Goal: Task Accomplishment & Management: Complete application form

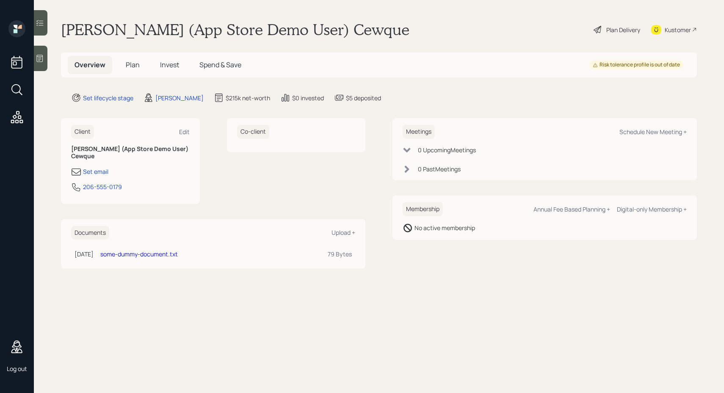
click at [130, 60] on h5 "Plan" at bounding box center [133, 65] width 28 height 18
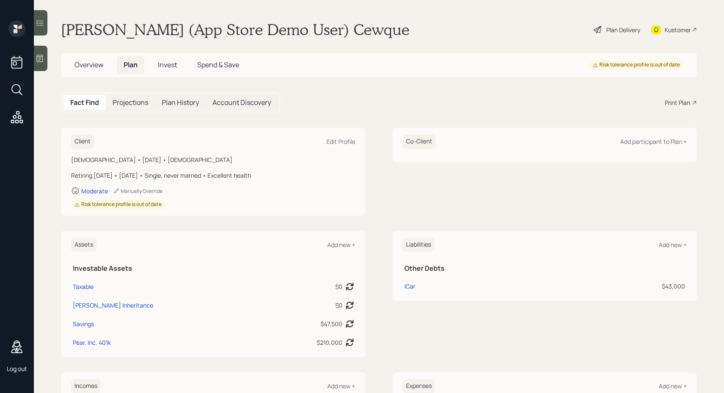
click at [610, 27] on div "Plan Delivery" at bounding box center [623, 29] width 34 height 9
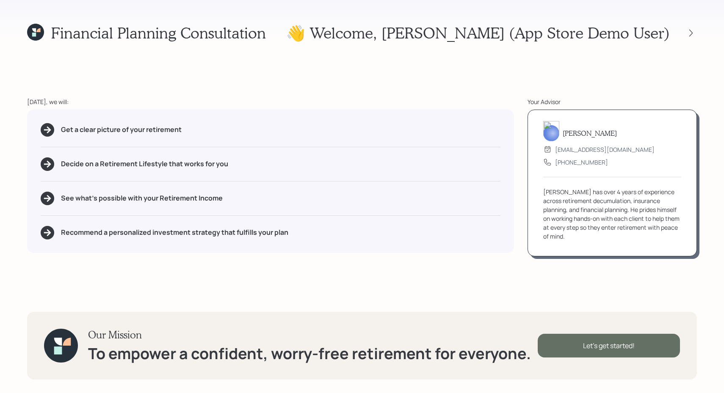
click at [568, 339] on div "Let's get started!" at bounding box center [609, 346] width 142 height 24
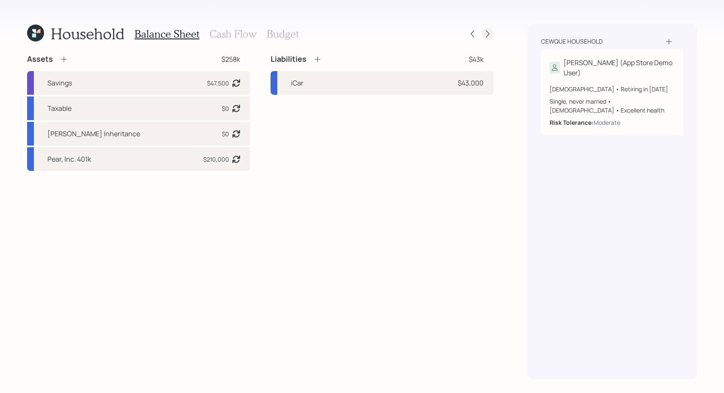
click at [492, 36] on div at bounding box center [488, 34] width 12 height 12
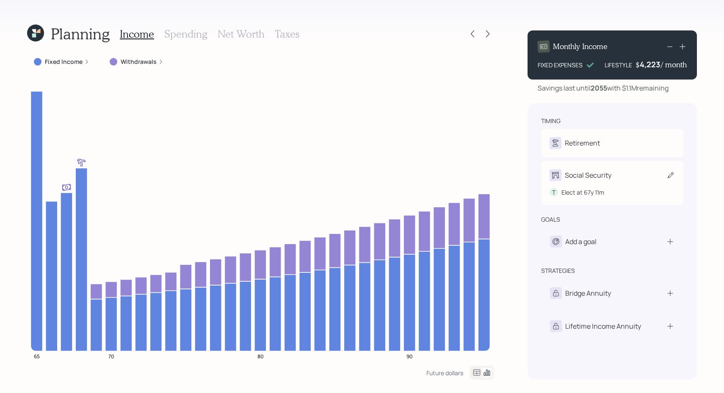
click at [607, 174] on div "Social Security" at bounding box center [588, 175] width 47 height 10
select select "11"
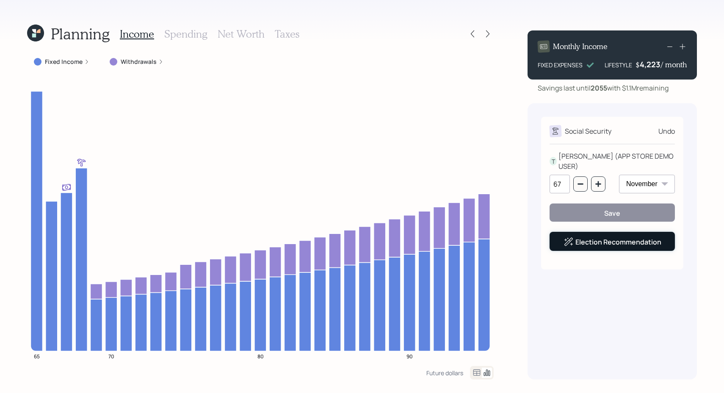
click at [584, 237] on div "Election Recommendation" at bounding box center [612, 242] width 98 height 10
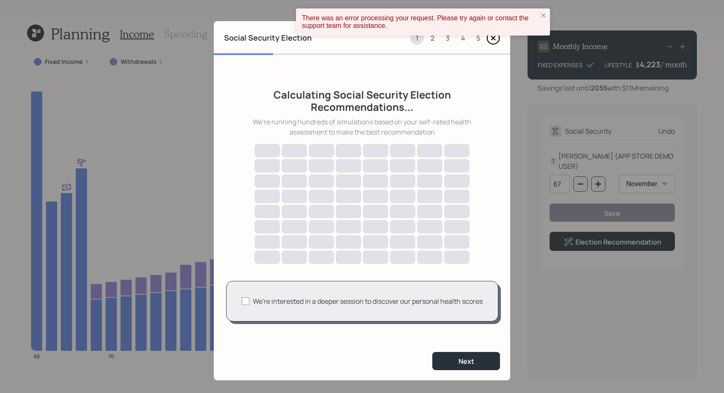
click at [497, 40] on icon at bounding box center [493, 38] width 14 height 14
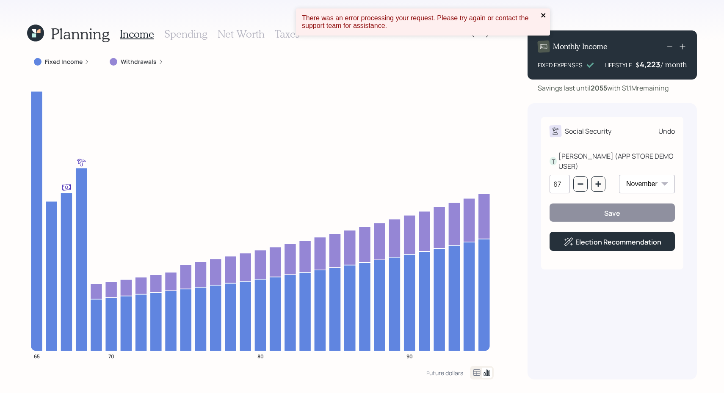
click at [546, 13] on icon "close" at bounding box center [544, 15] width 6 height 7
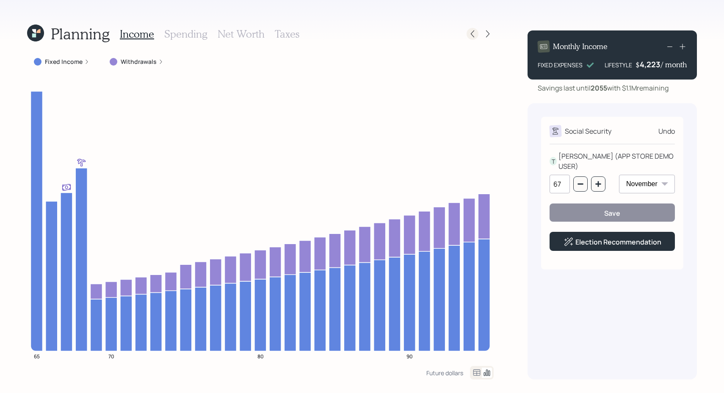
click at [469, 35] on icon at bounding box center [472, 34] width 8 height 8
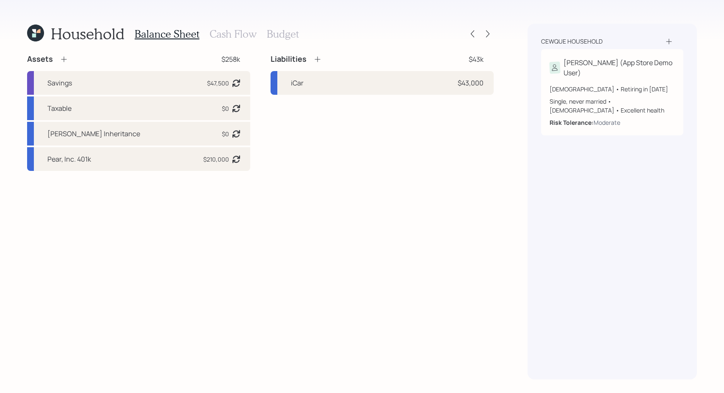
click at [28, 35] on icon at bounding box center [35, 33] width 17 height 17
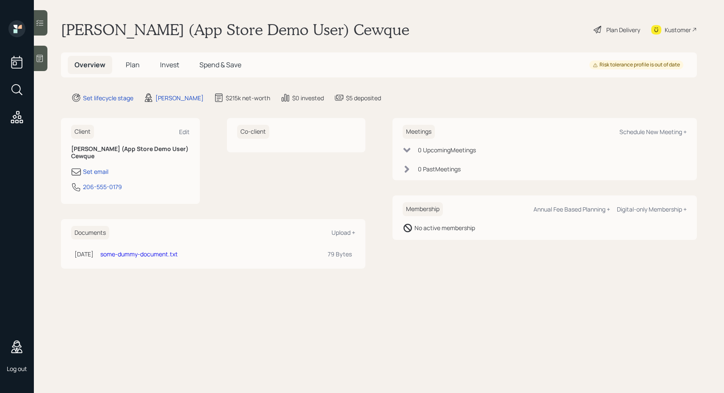
click at [204, 34] on h1 "[PERSON_NAME] (App Store Demo User) Cewque" at bounding box center [235, 29] width 348 height 19
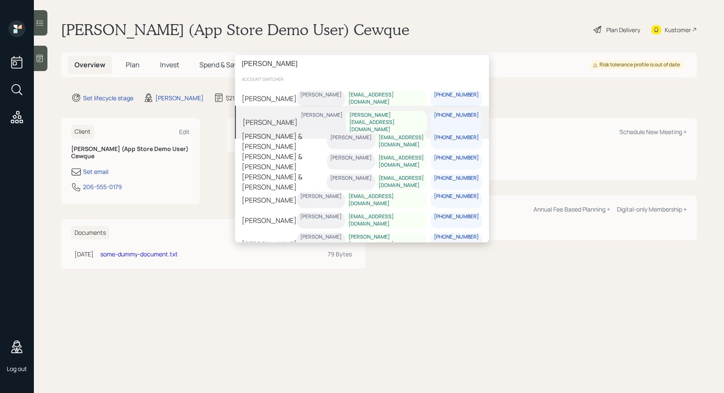
type input "[PERSON_NAME]"
click at [292, 141] on div "[PERSON_NAME] & [PERSON_NAME]" at bounding box center [285, 141] width 84 height 20
